Goal: Task Accomplishment & Management: Complete application form

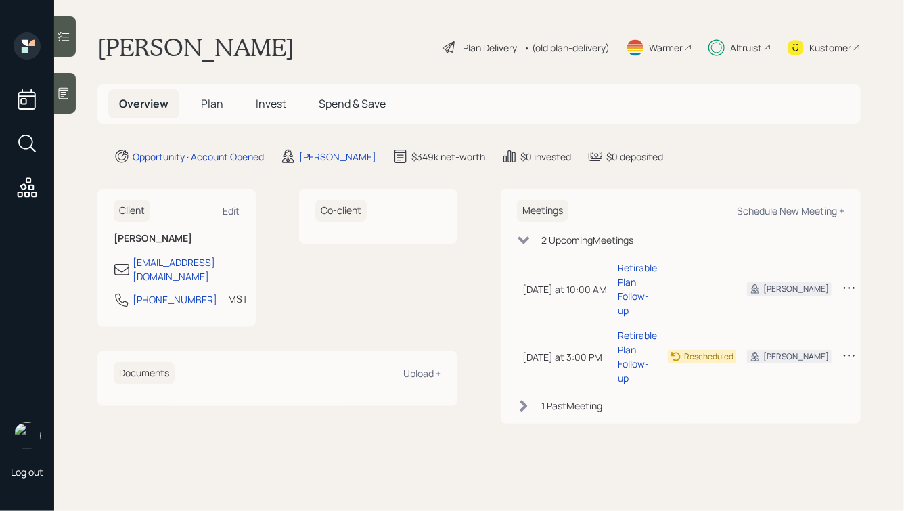
click at [206, 107] on span "Plan" at bounding box center [212, 103] width 22 height 15
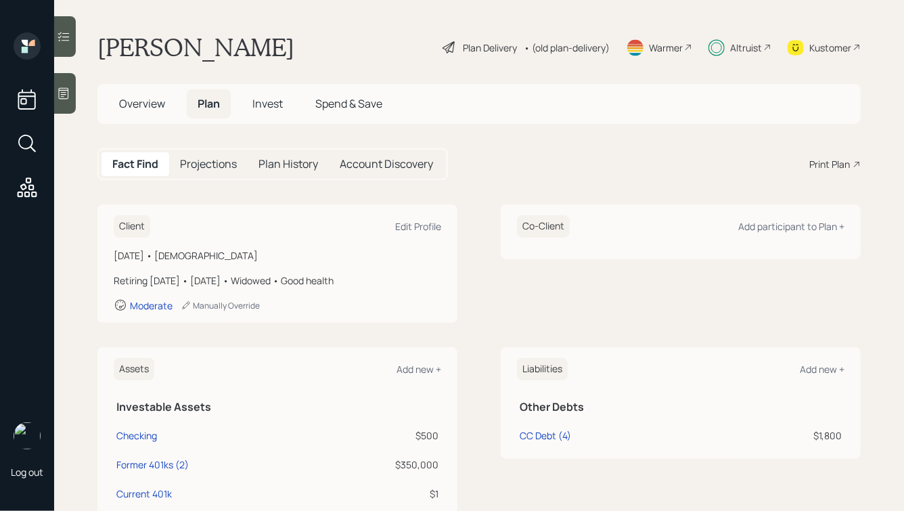
click at [374, 167] on h5 "Account Discovery" at bounding box center [386, 164] width 93 height 13
